Goal: Transaction & Acquisition: Purchase product/service

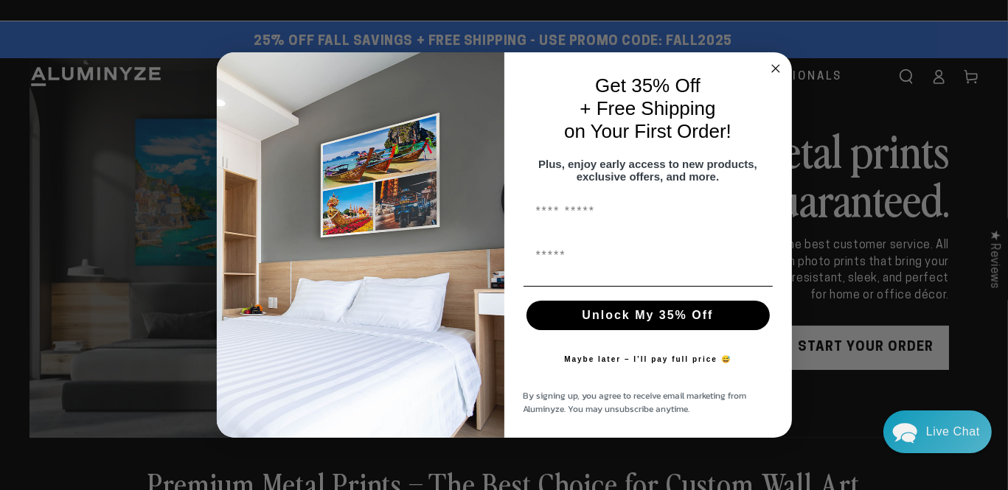
click at [776, 60] on circle "Close dialog" at bounding box center [775, 68] width 17 height 17
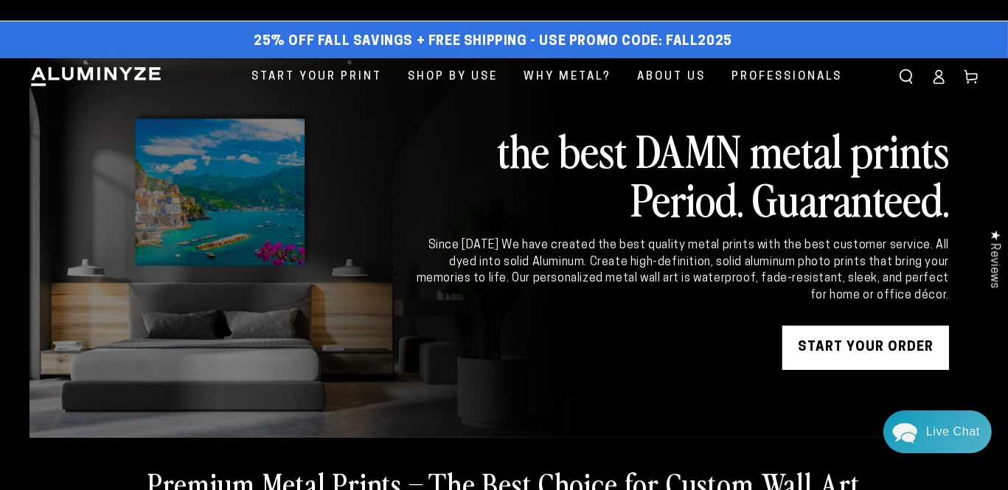
click at [931, 84] on icon at bounding box center [938, 76] width 15 height 15
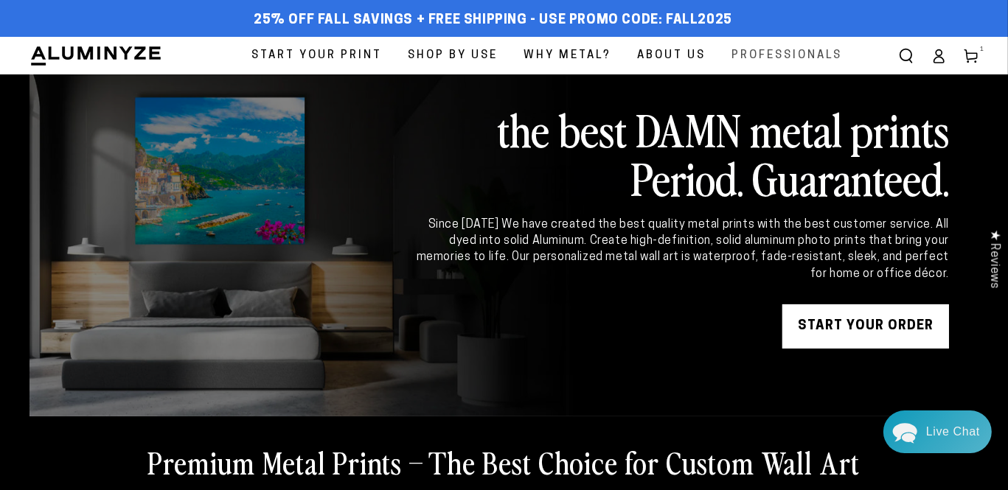
click at [731, 66] on span "Professionals" at bounding box center [786, 56] width 111 height 20
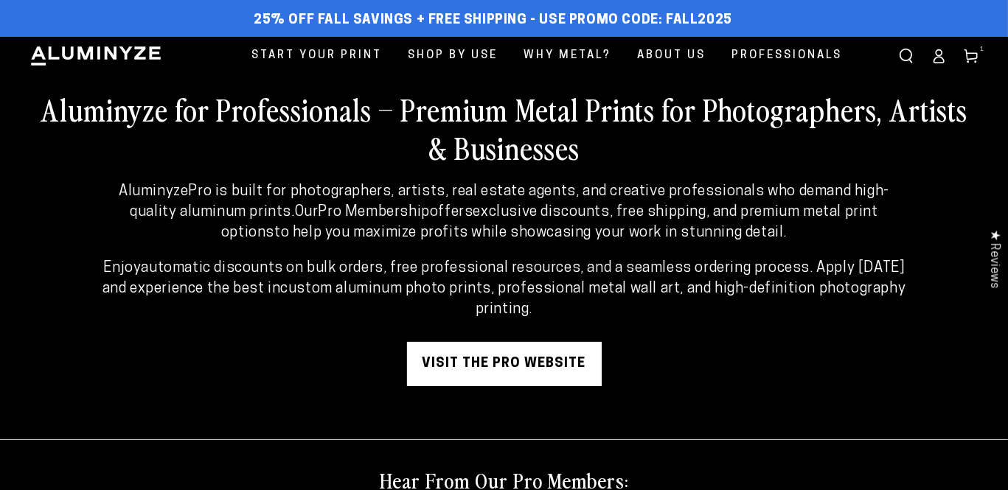
click at [936, 55] on ellipse at bounding box center [939, 52] width 6 height 6
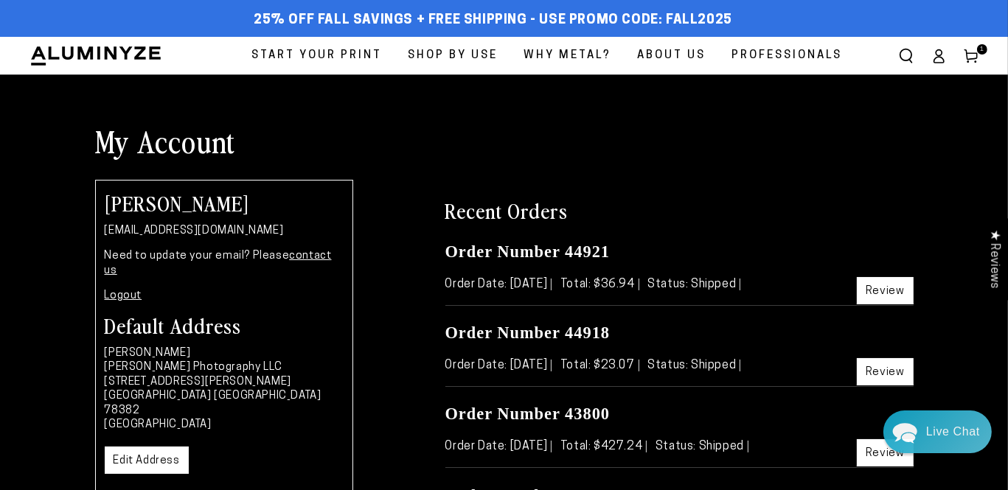
click at [964, 63] on icon at bounding box center [971, 56] width 15 height 15
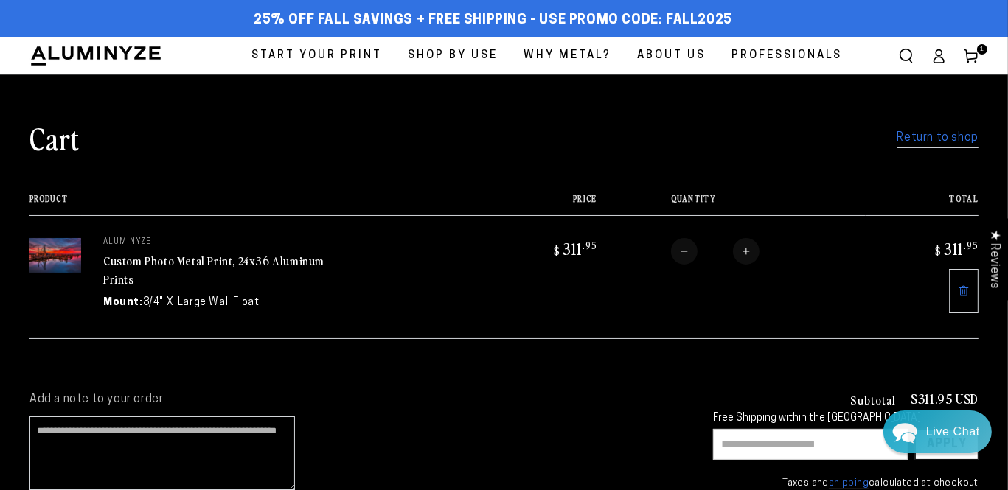
click at [964, 63] on icon at bounding box center [971, 56] width 15 height 15
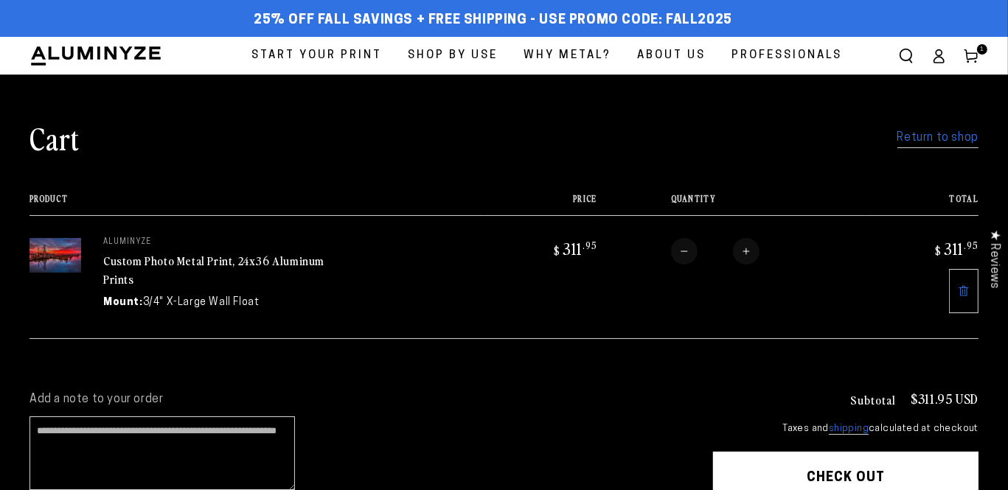
click at [549, 338] on td "$ 311 .95" at bounding box center [540, 276] width 113 height 123
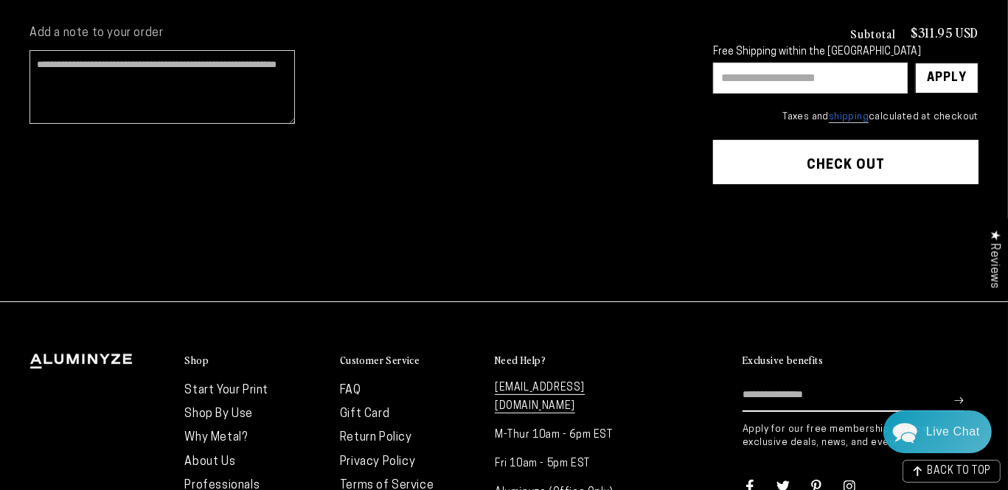
scroll to position [372, 0]
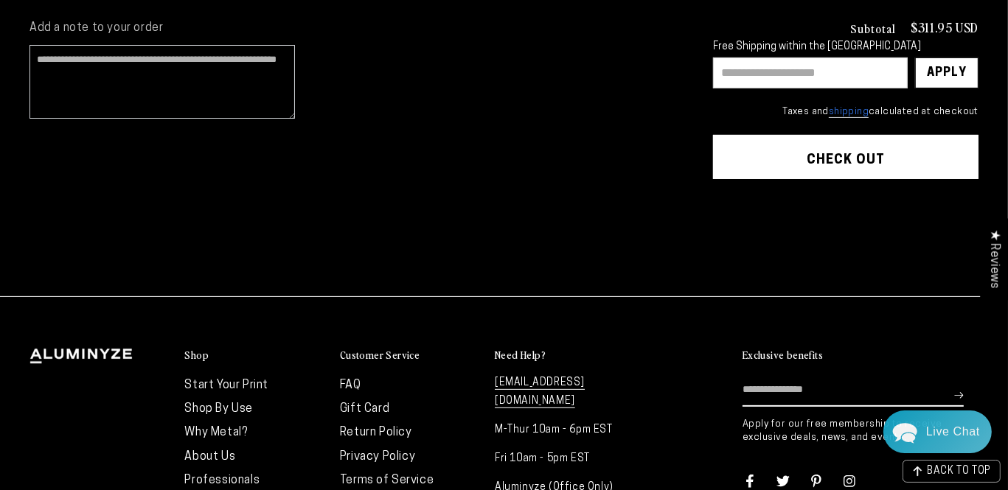
click at [713, 88] on input "text" at bounding box center [810, 73] width 195 height 31
click at [935, 88] on div "Apply" at bounding box center [947, 72] width 40 height 29
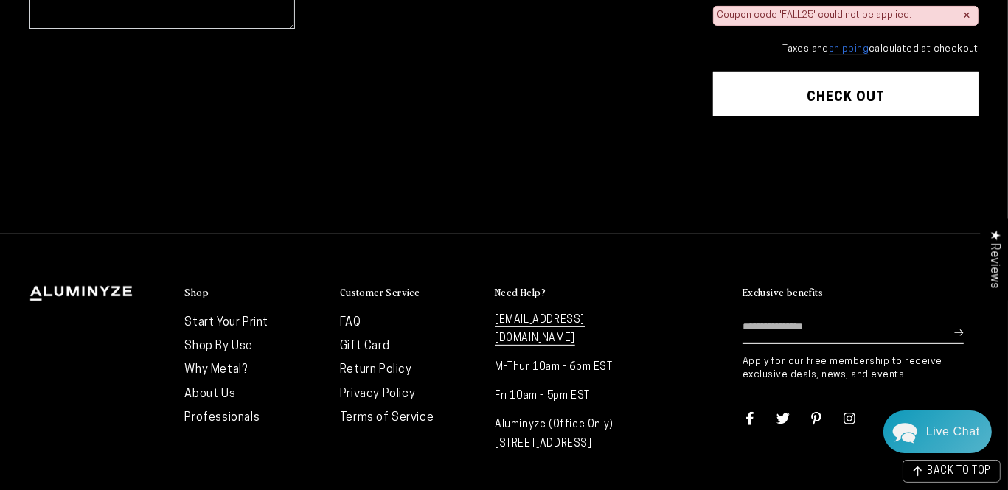
scroll to position [462, 0]
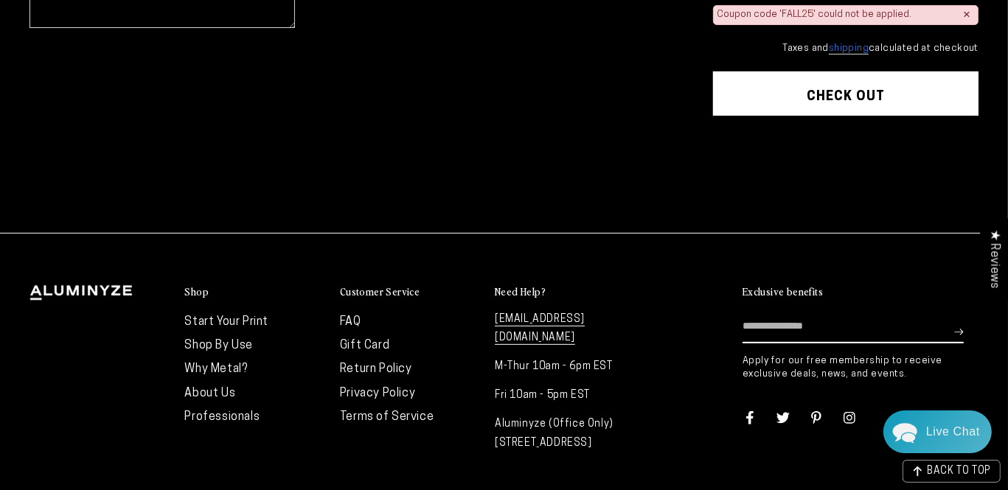
type input "********"
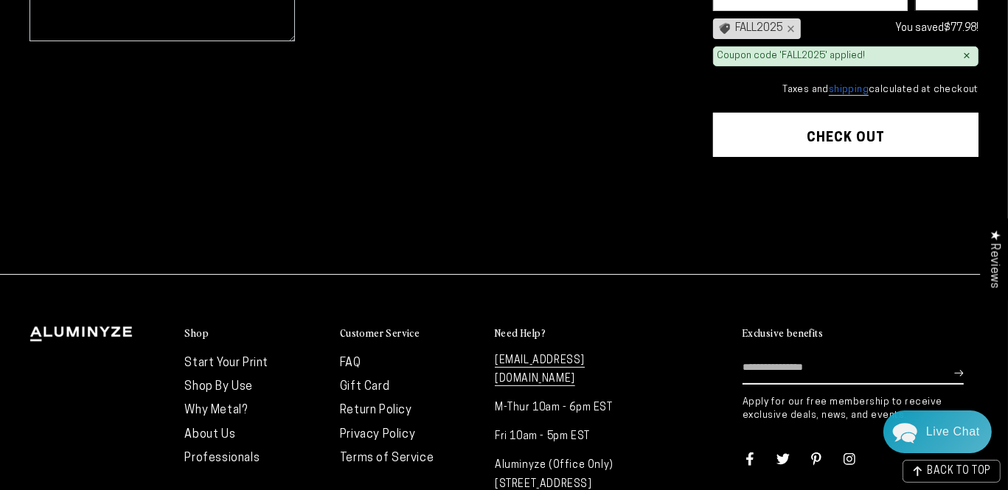
scroll to position [455, 0]
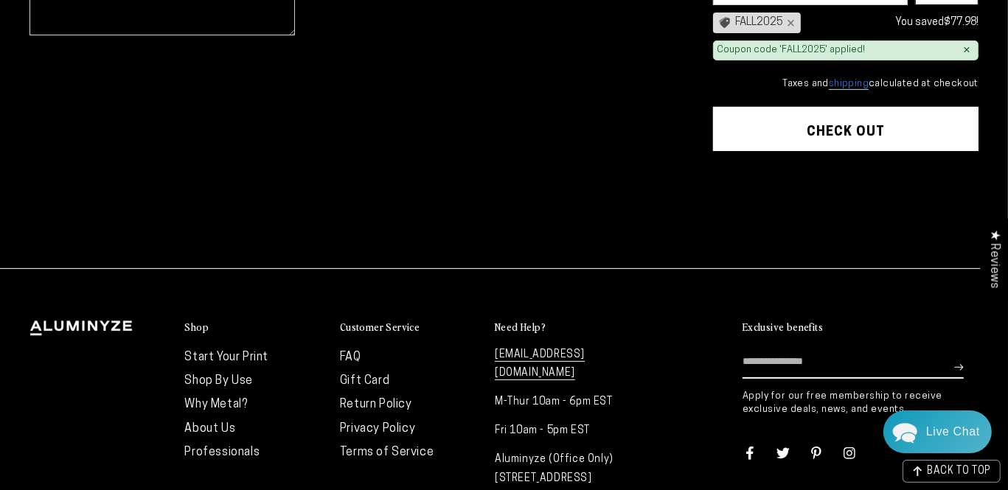
click at [803, 151] on button "Check out" at bounding box center [845, 129] width 265 height 44
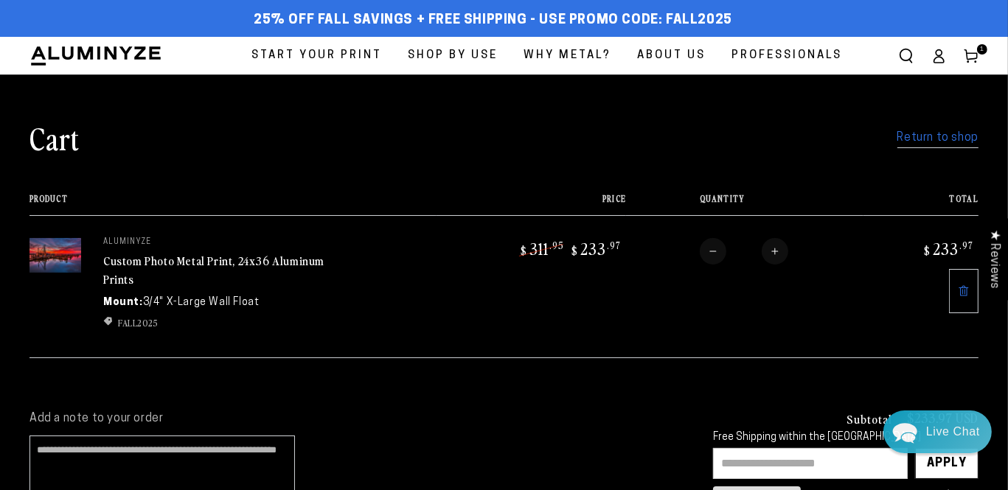
click at [310, 55] on span "Start Your Print" at bounding box center [316, 56] width 131 height 20
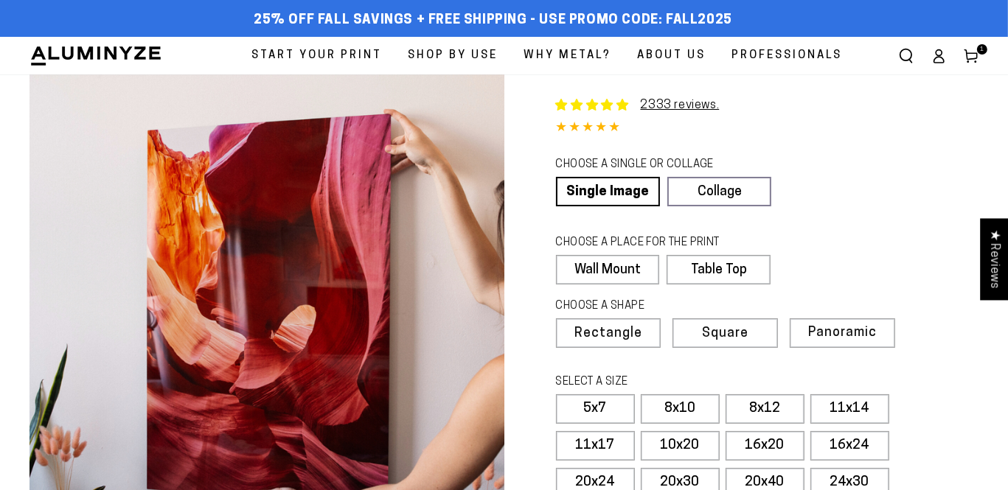
select select "**********"
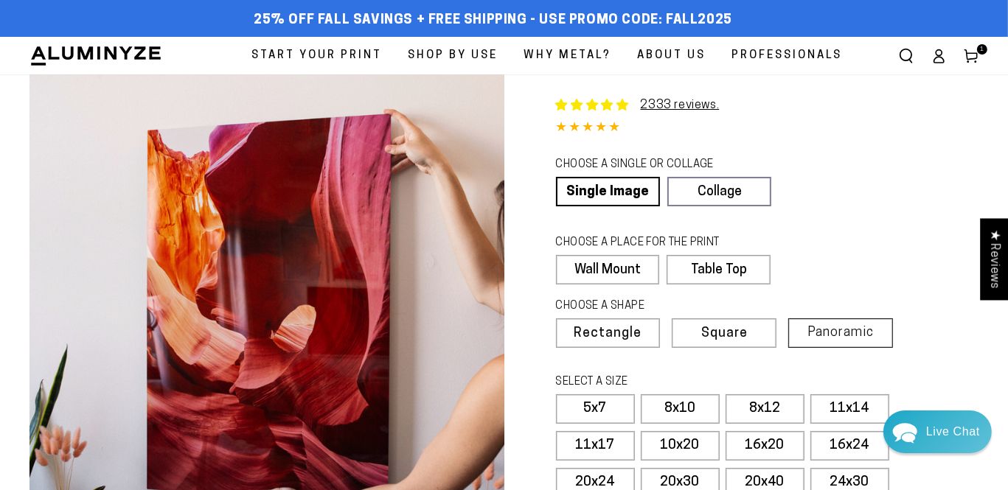
click at [848, 340] on span "Panoramic" at bounding box center [840, 333] width 66 height 14
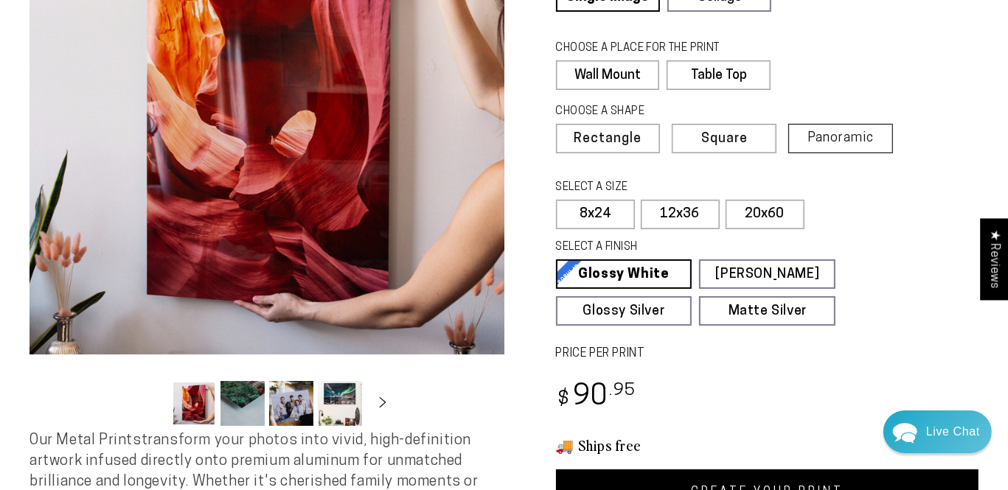
scroll to position [195, 0]
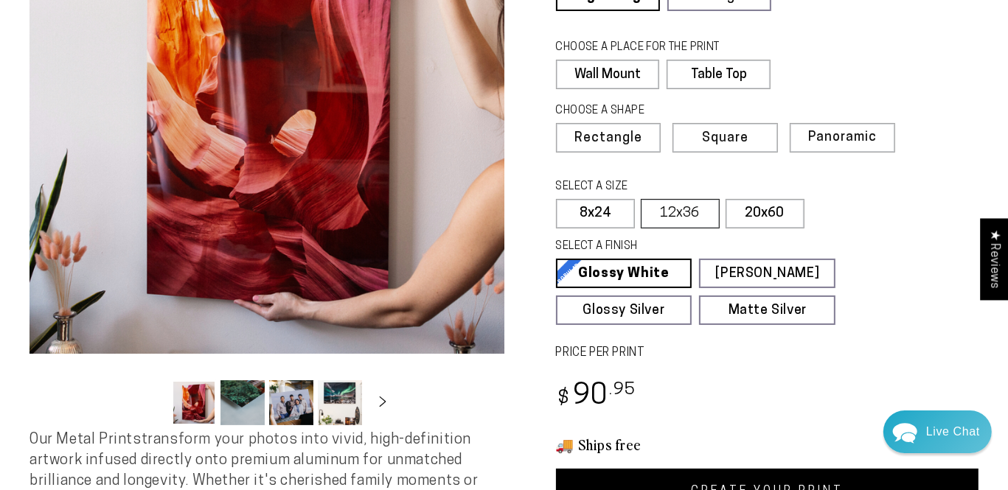
click at [689, 229] on label "12x36" at bounding box center [680, 213] width 79 height 29
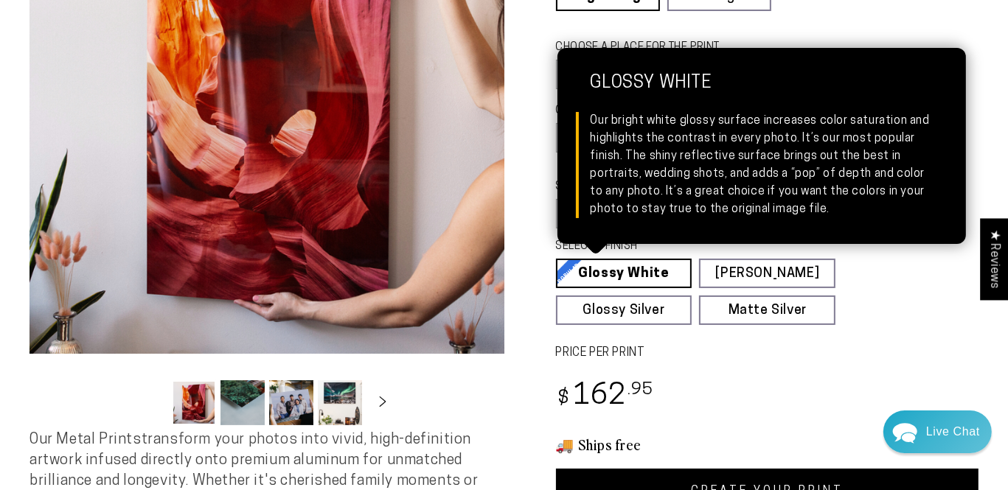
click at [656, 288] on link "Glossy White Glossy White Our bright white glossy surface increases color satur…" at bounding box center [624, 273] width 136 height 29
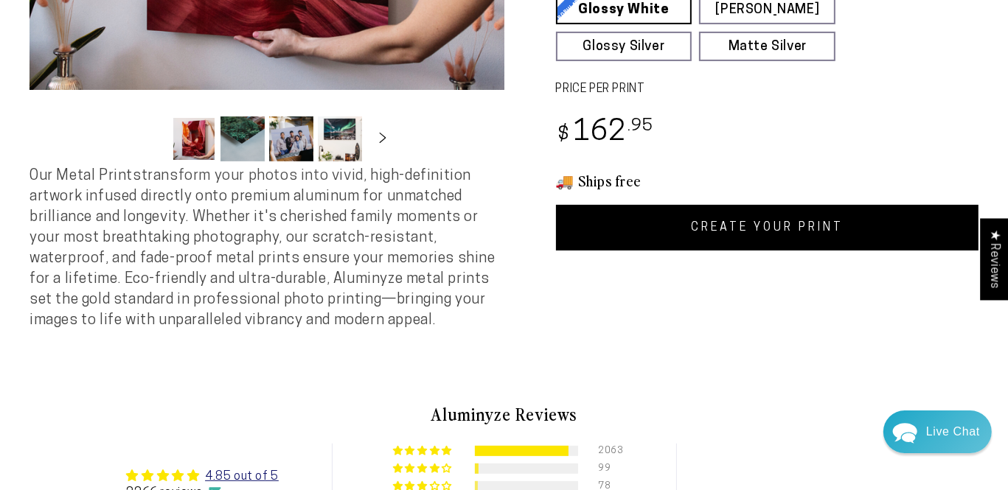
scroll to position [473, 0]
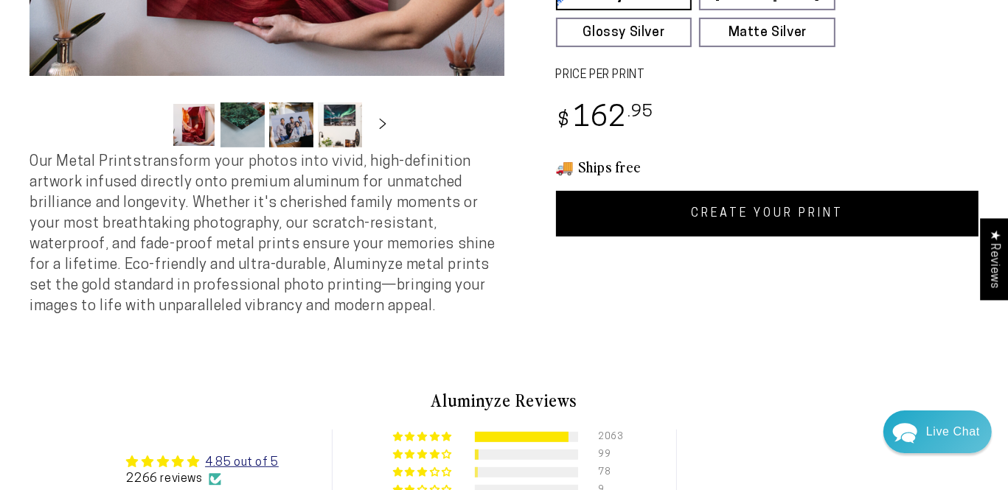
click at [784, 237] on link "CREATE YOUR PRINT" at bounding box center [767, 214] width 423 height 46
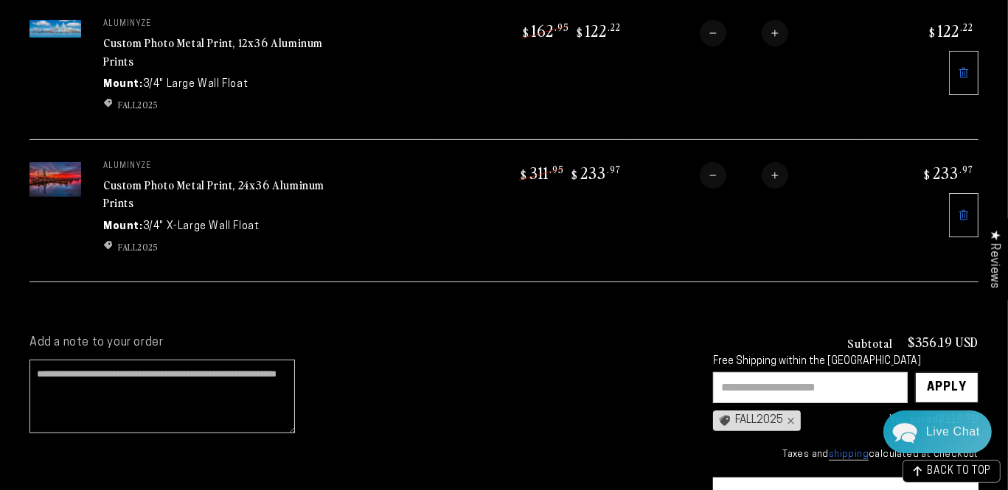
scroll to position [221, 0]
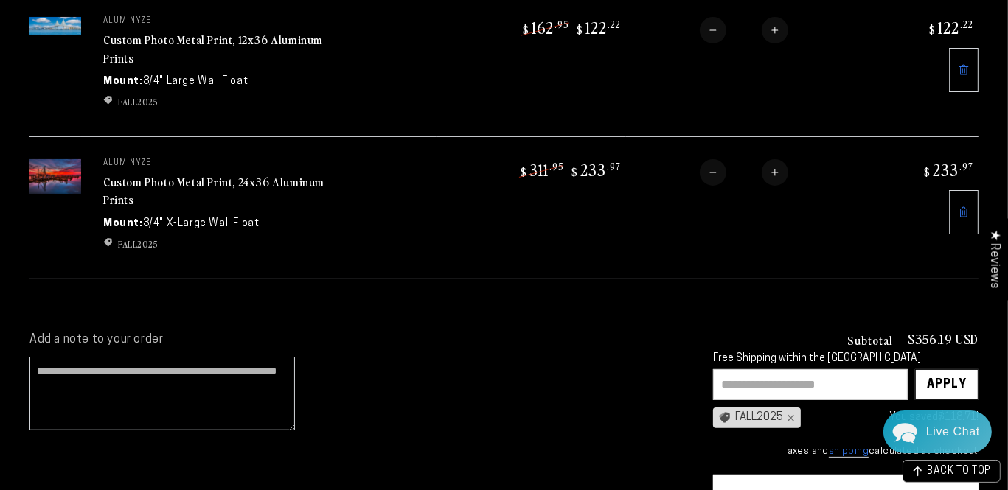
click at [958, 218] on icon at bounding box center [964, 212] width 12 height 12
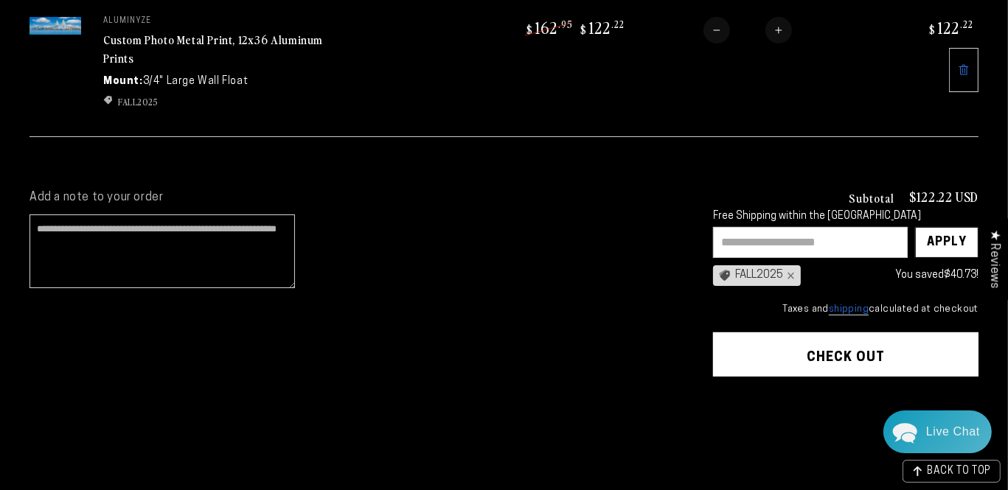
click at [713, 286] on div "FALL2025 ×" at bounding box center [757, 275] width 88 height 21
click at [808, 285] on div "You saved $40.73 !" at bounding box center [893, 275] width 170 height 18
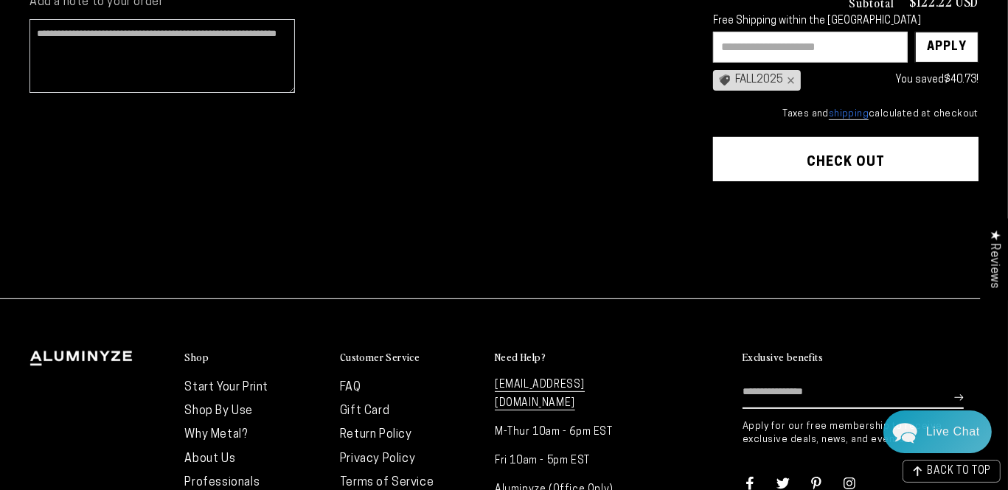
scroll to position [417, 0]
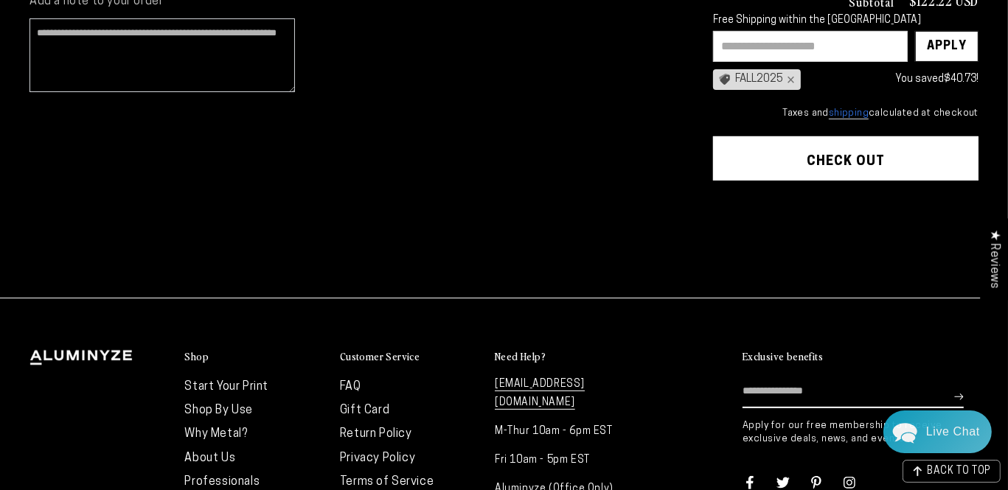
click at [792, 181] on button "Check out" at bounding box center [845, 158] width 265 height 44
